Goal: Information Seeking & Learning: Learn about a topic

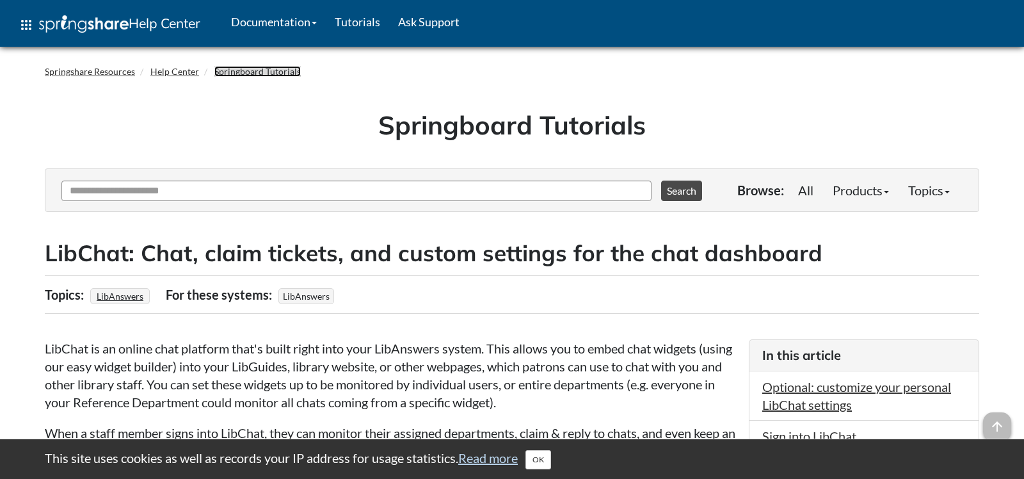
click at [239, 73] on link "Springboard Tutorials" at bounding box center [257, 71] width 86 height 11
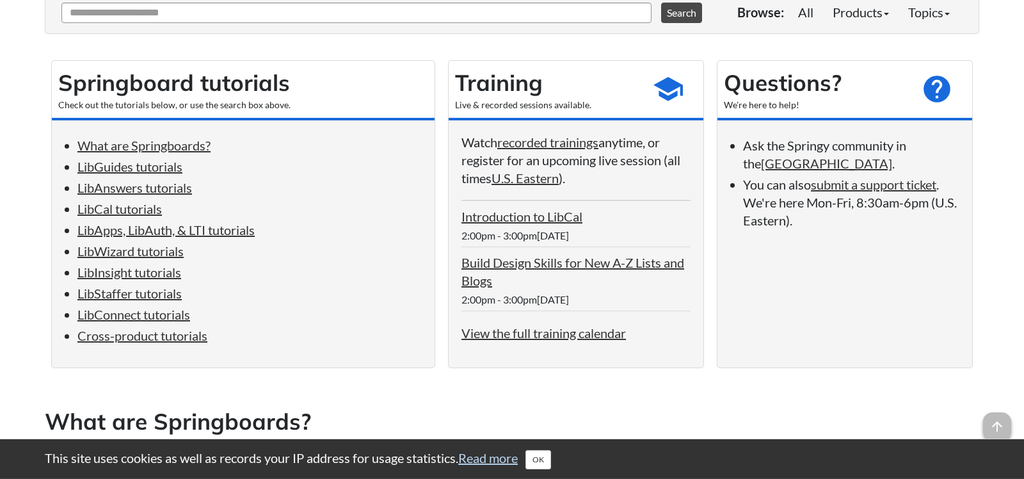
scroll to position [202, 0]
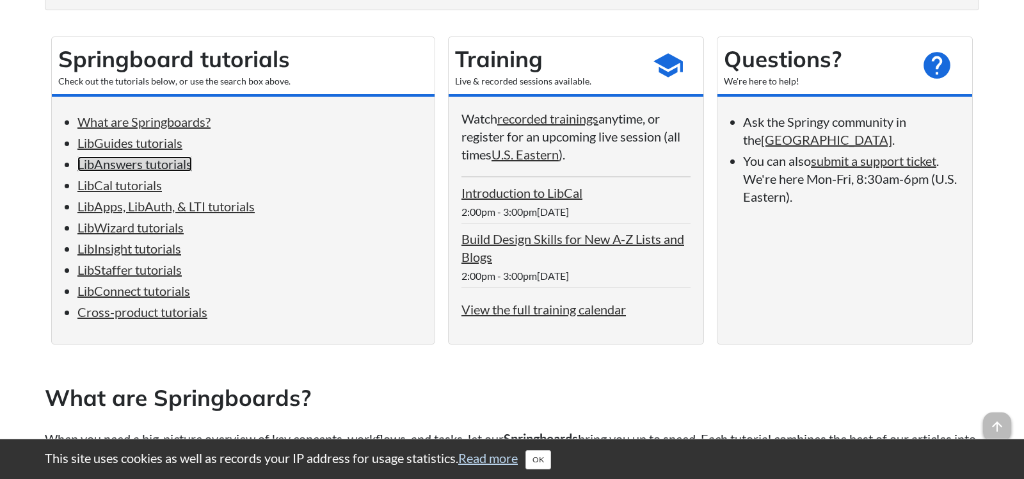
click at [143, 163] on link "LibAnswers tutorials" at bounding box center [134, 163] width 115 height 15
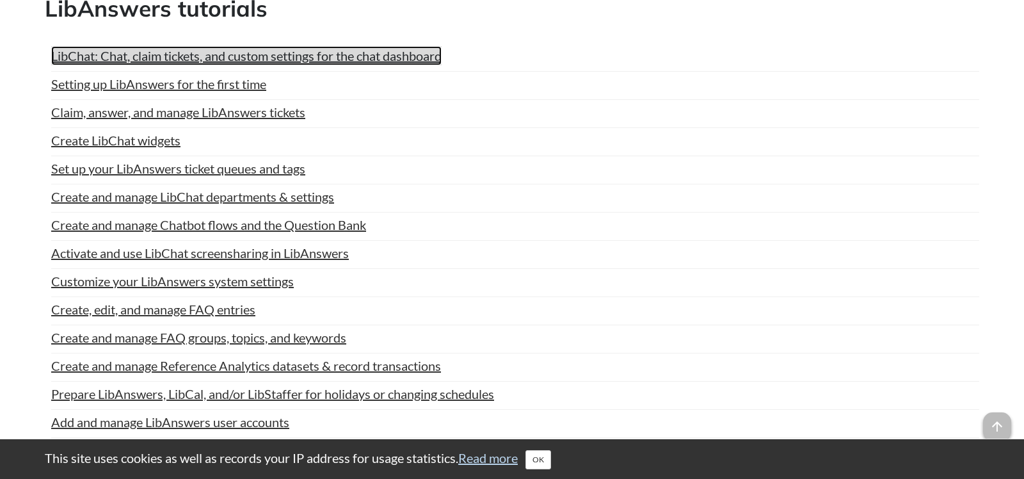
click at [143, 65] on link "LibChat: Chat, claim tickets, and custom settings for the chat dashboard" at bounding box center [246, 55] width 390 height 19
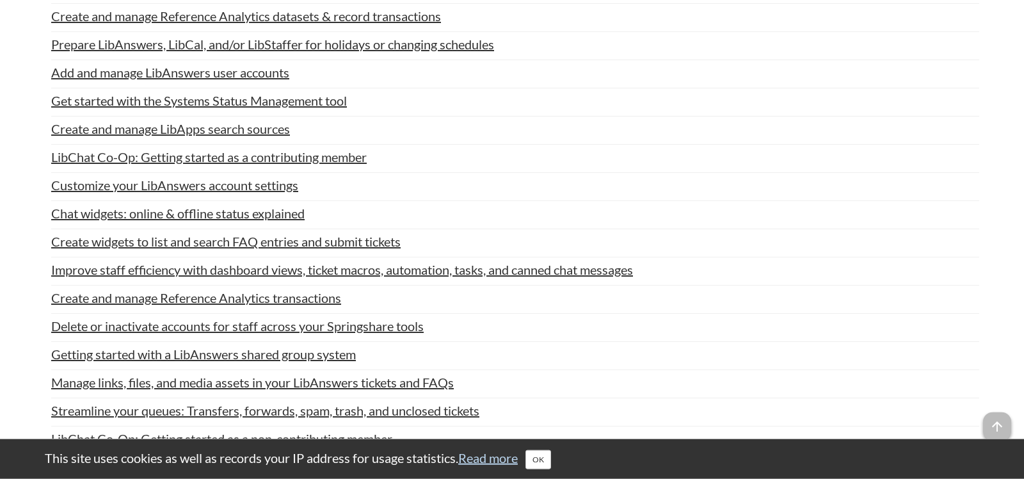
scroll to position [1943, 0]
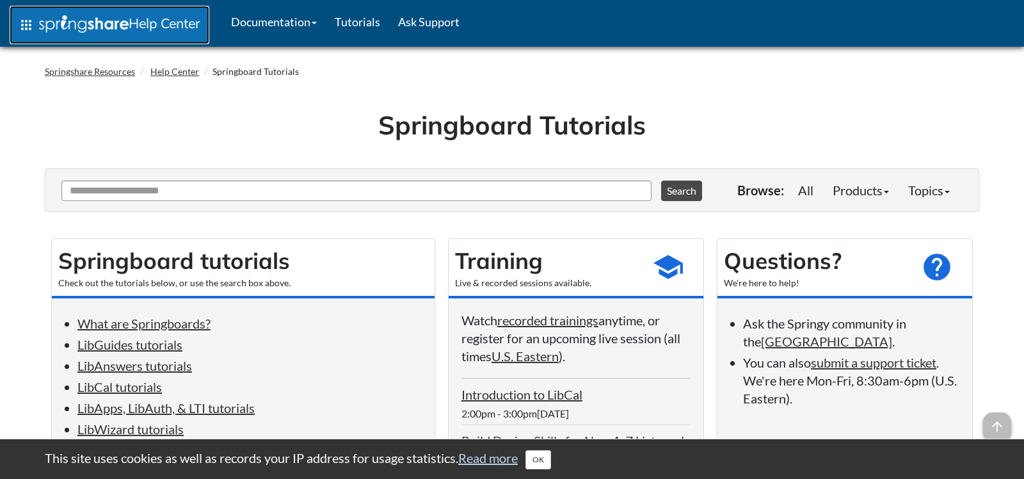
click at [152, 19] on span "Help Center" at bounding box center [165, 23] width 72 height 17
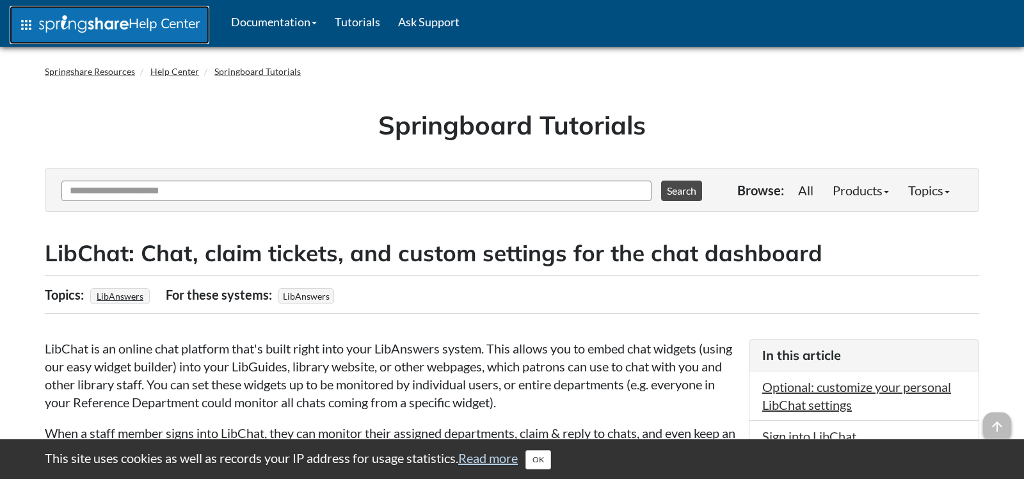
click at [147, 21] on span "Help Center" at bounding box center [165, 23] width 72 height 17
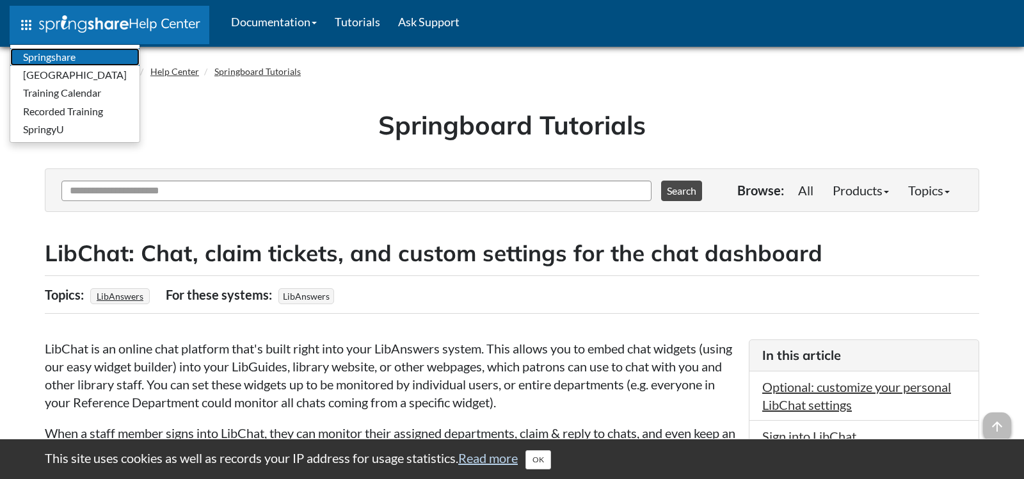
click at [70, 56] on link "Springshare" at bounding box center [74, 57] width 129 height 18
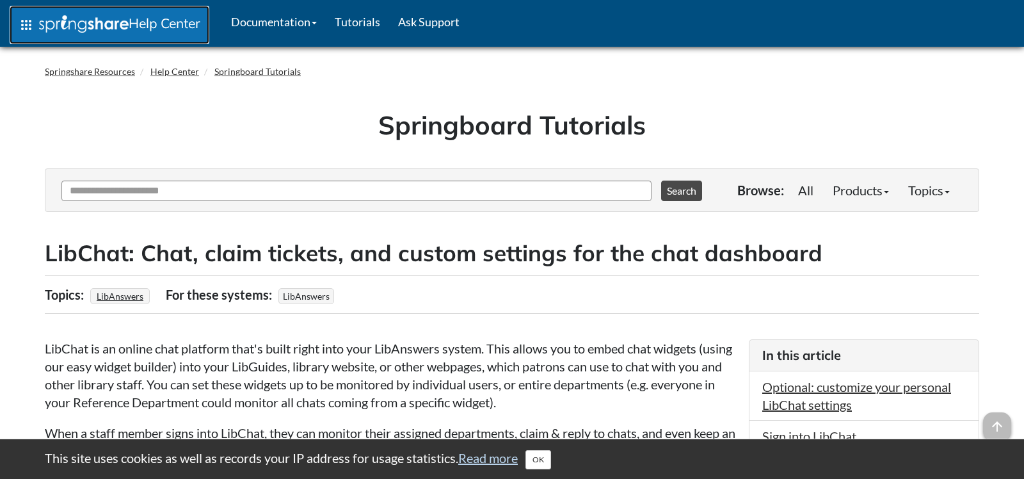
click at [33, 30] on span "apps" at bounding box center [26, 24] width 15 height 15
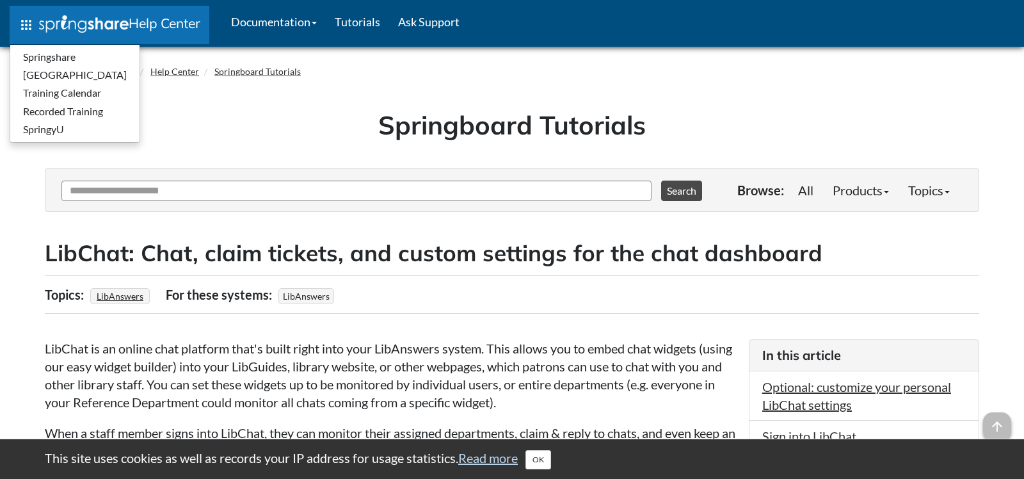
click at [248, 116] on h1 "Springboard Tutorials" at bounding box center [511, 125] width 915 height 36
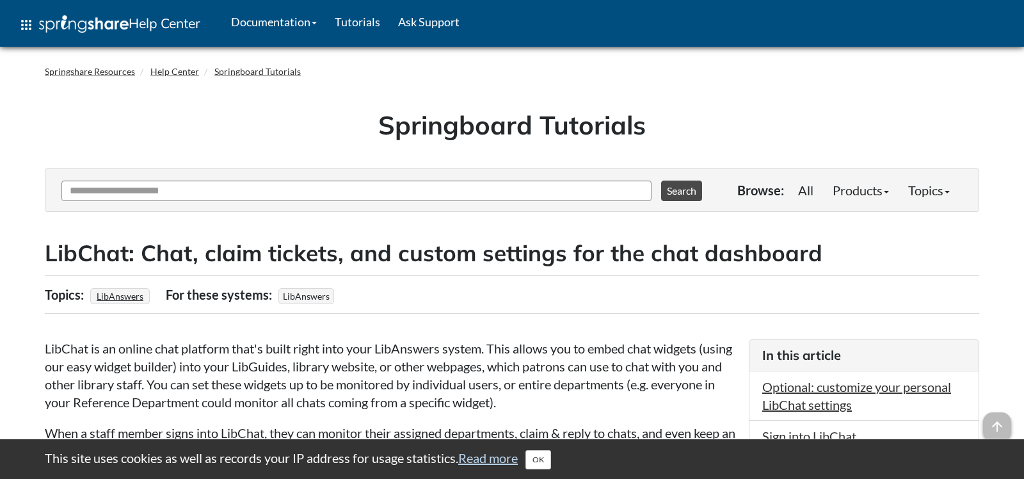
click at [413, 127] on h1 "Springboard Tutorials" at bounding box center [511, 125] width 915 height 36
click at [224, 61] on div "Springshare Resources Help Center Springboard Tutorials" at bounding box center [512, 71] width 954 height 37
click at [230, 63] on ol "Springshare Resources Help Center Springboard Tutorials" at bounding box center [512, 71] width 934 height 19
click at [236, 69] on link "Springboard Tutorials" at bounding box center [257, 71] width 86 height 11
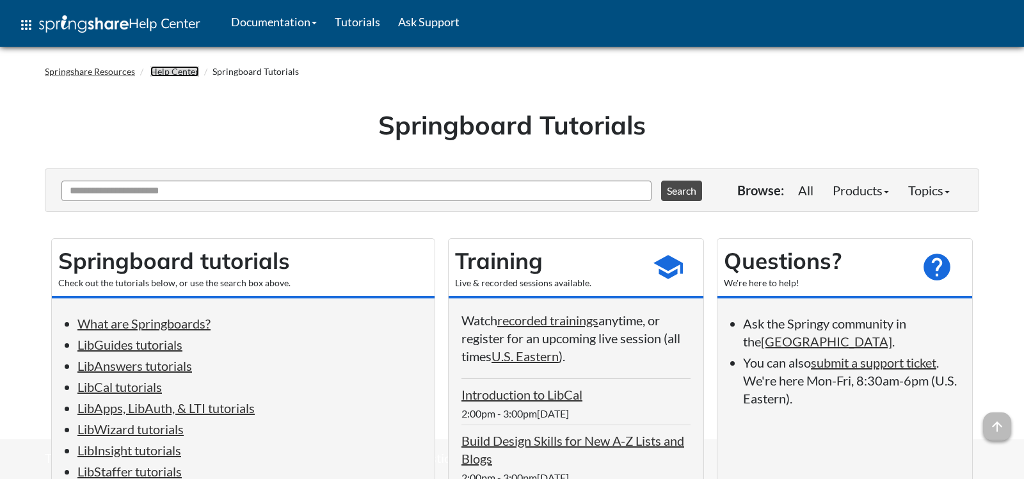
click at [161, 68] on link "Help Center" at bounding box center [174, 71] width 49 height 11
